Goal: Find specific page/section: Find specific page/section

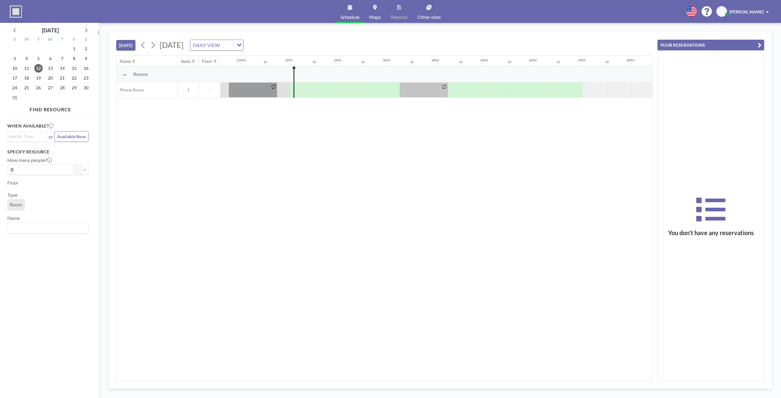
scroll to position [0, 610]
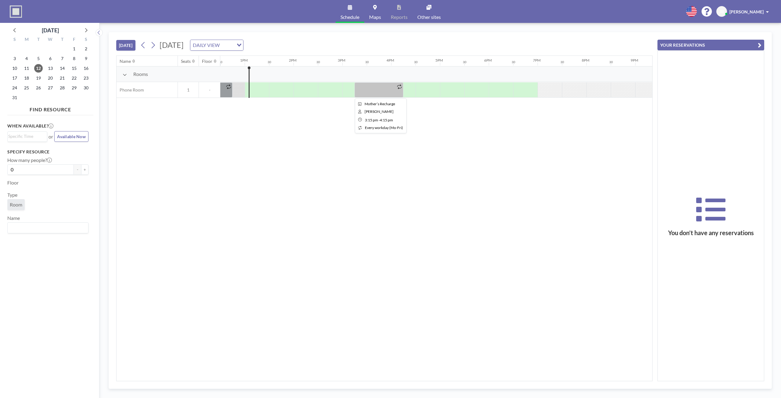
click at [396, 89] on div at bounding box center [399, 87] width 7 height 8
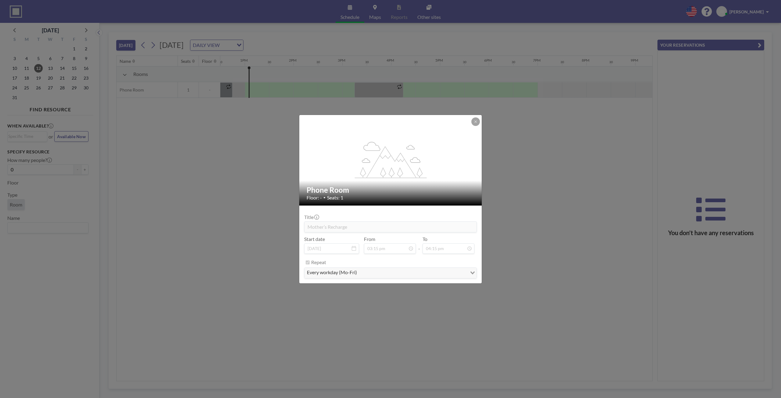
click at [173, 184] on div "flex-grow: 1.2; Phone Room Floor: - • Seats: 1 Title Mother’s Recharge Start da…" at bounding box center [390, 199] width 781 height 398
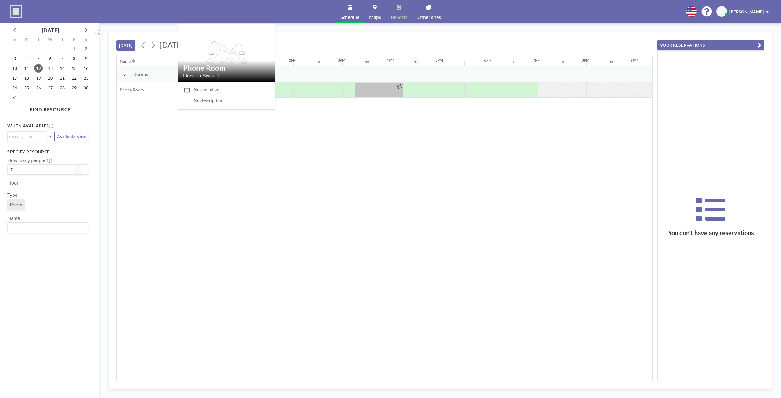
drag, startPoint x: 129, startPoint y: 86, endPoint x: 124, endPoint y: 79, distance: 8.1
click at [127, 82] on div "Rooms Phone Room 1 -" at bounding box center [144, 81] width 1275 height 31
click at [124, 77] on div "Rooms" at bounding box center [167, 74] width 103 height 16
click at [124, 75] on icon at bounding box center [125, 74] width 4 height 5
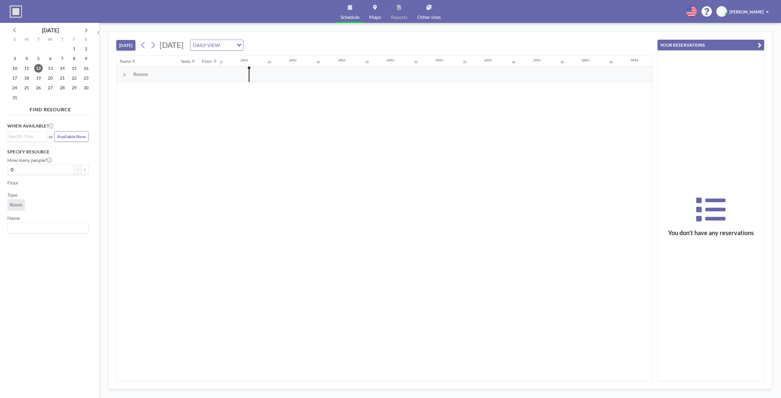
click at [124, 75] on icon at bounding box center [124, 74] width 3 height 5
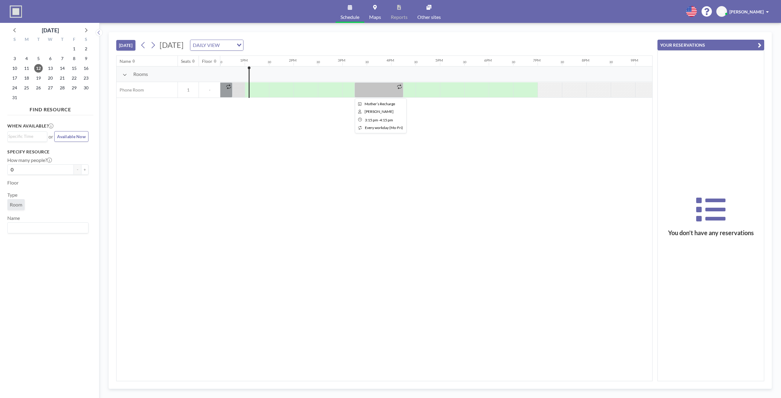
click at [367, 91] on div at bounding box center [378, 89] width 49 height 15
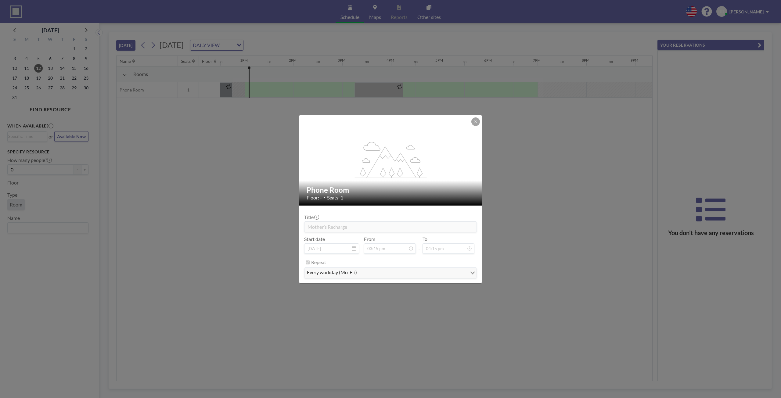
click at [367, 91] on div "flex-grow: 1.2; Phone Room Floor: - • Seats: 1 Title Mother’s Recharge Start da…" at bounding box center [390, 199] width 781 height 398
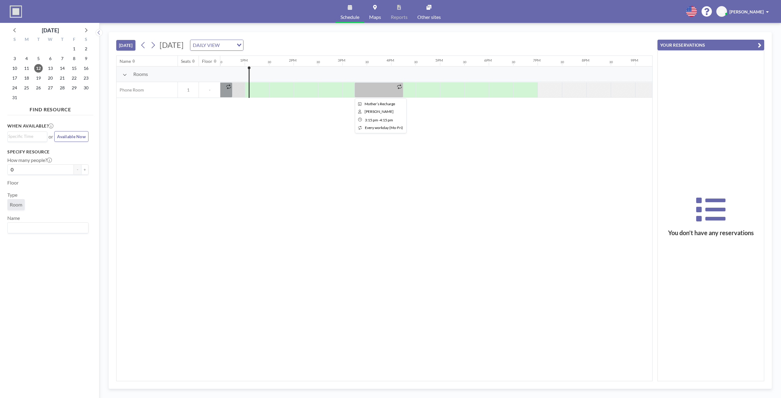
click at [367, 91] on div at bounding box center [378, 89] width 49 height 15
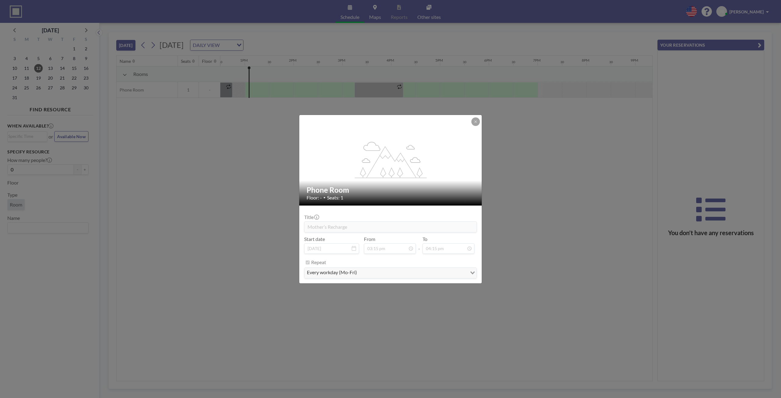
click at [228, 165] on div "flex-grow: 1.2; Phone Room Floor: - • Seats: 1 Title Mother’s Recharge Start da…" at bounding box center [390, 199] width 781 height 398
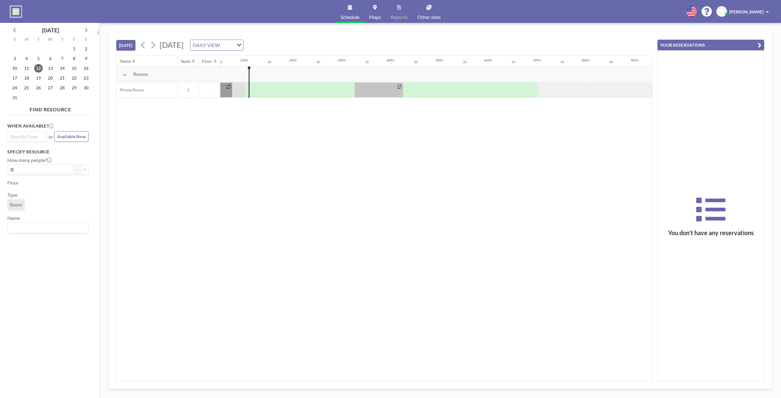
click at [27, 138] on input "Search for option" at bounding box center [25, 136] width 35 height 7
click at [226, 221] on div "Name Seats Floor 12AM 30 1AM 30 2AM 30 3AM 30 4AM 30 5AM 30 6AM 30 7AM 30 8AM 3…" at bounding box center [383, 218] width 535 height 325
click at [15, 29] on icon at bounding box center [15, 30] width 8 height 8
click at [84, 31] on icon at bounding box center [86, 30] width 8 height 8
click at [280, 183] on div "Name Seats Floor 12AM 30 1AM 30 2AM 30 3AM 30 4AM 30 5AM 30 6AM 30 7AM 30 8AM 3…" at bounding box center [383, 218] width 535 height 325
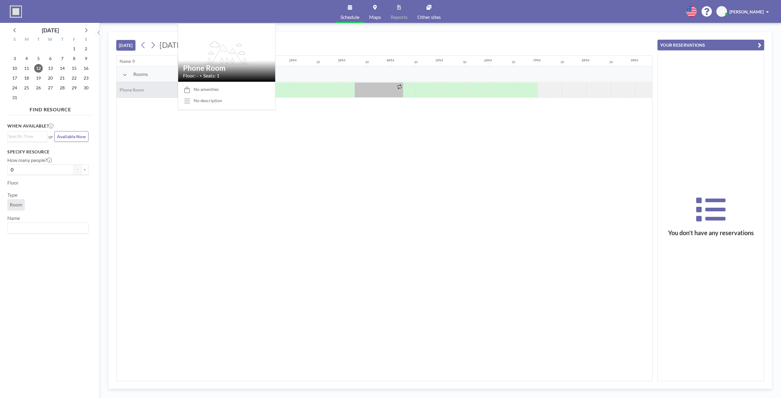
click at [138, 87] on div "Phone Room" at bounding box center [146, 90] width 61 height 16
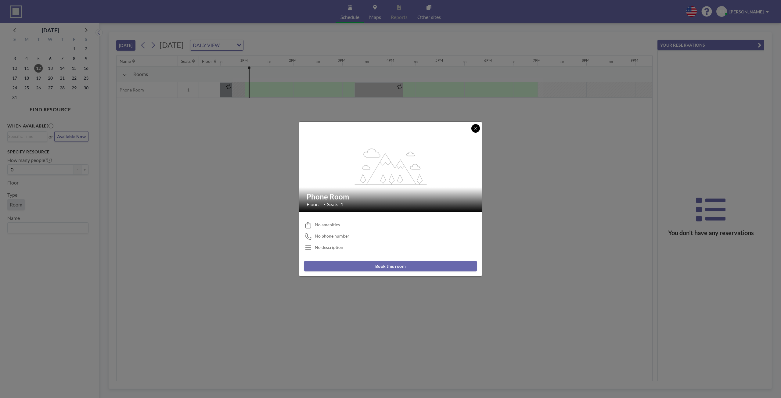
click at [474, 130] on icon at bounding box center [476, 129] width 4 height 4
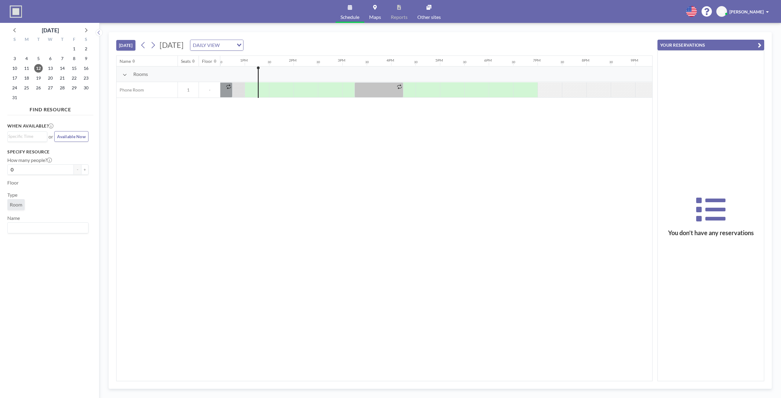
scroll to position [0, 349]
